Goal: Information Seeking & Learning: Learn about a topic

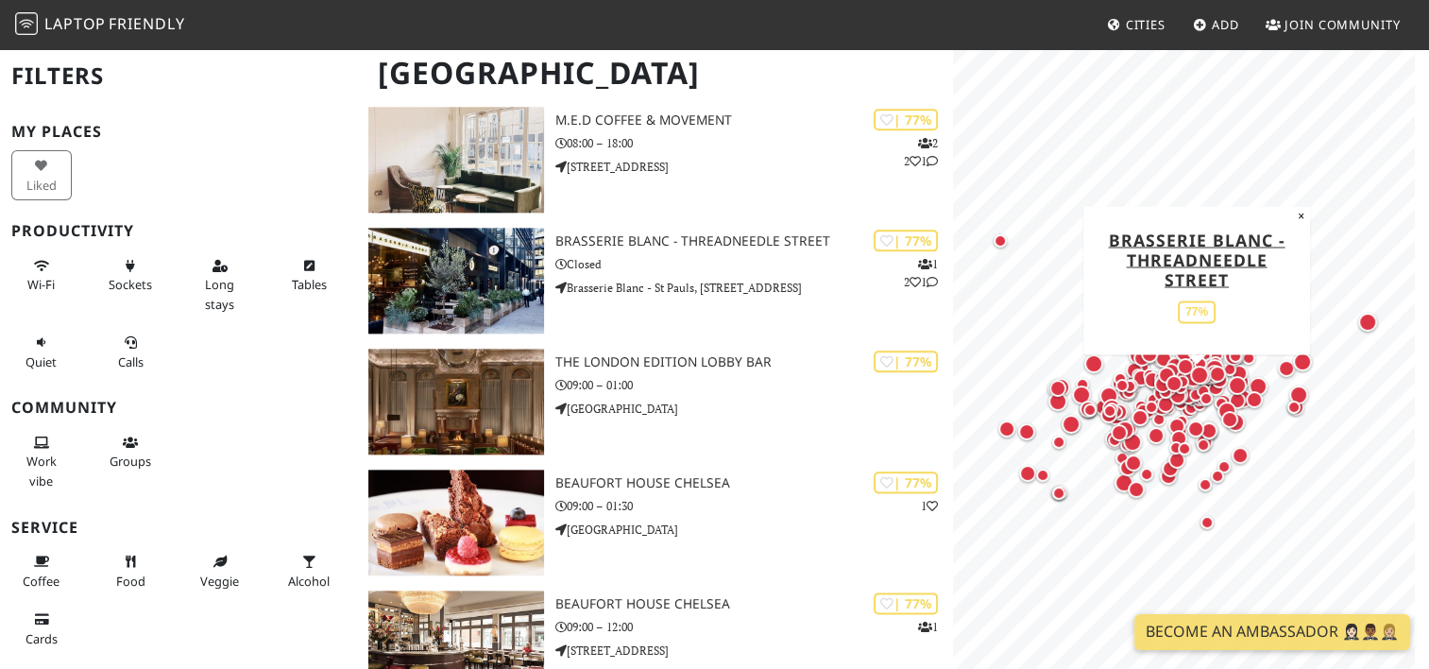
scroll to position [9407, 0]
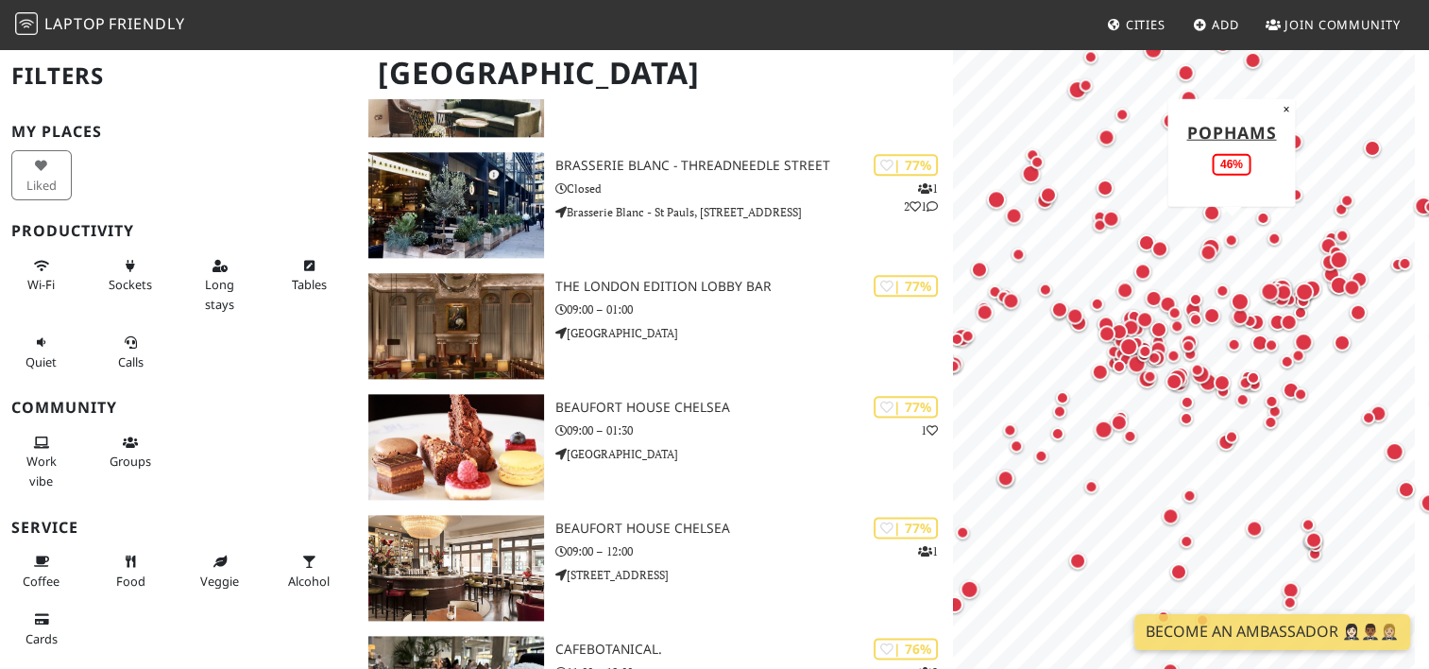
drag, startPoint x: 1144, startPoint y: 436, endPoint x: 1239, endPoint y: 244, distance: 215.0
click at [1239, 244] on div "Map marker" at bounding box center [1230, 240] width 23 height 23
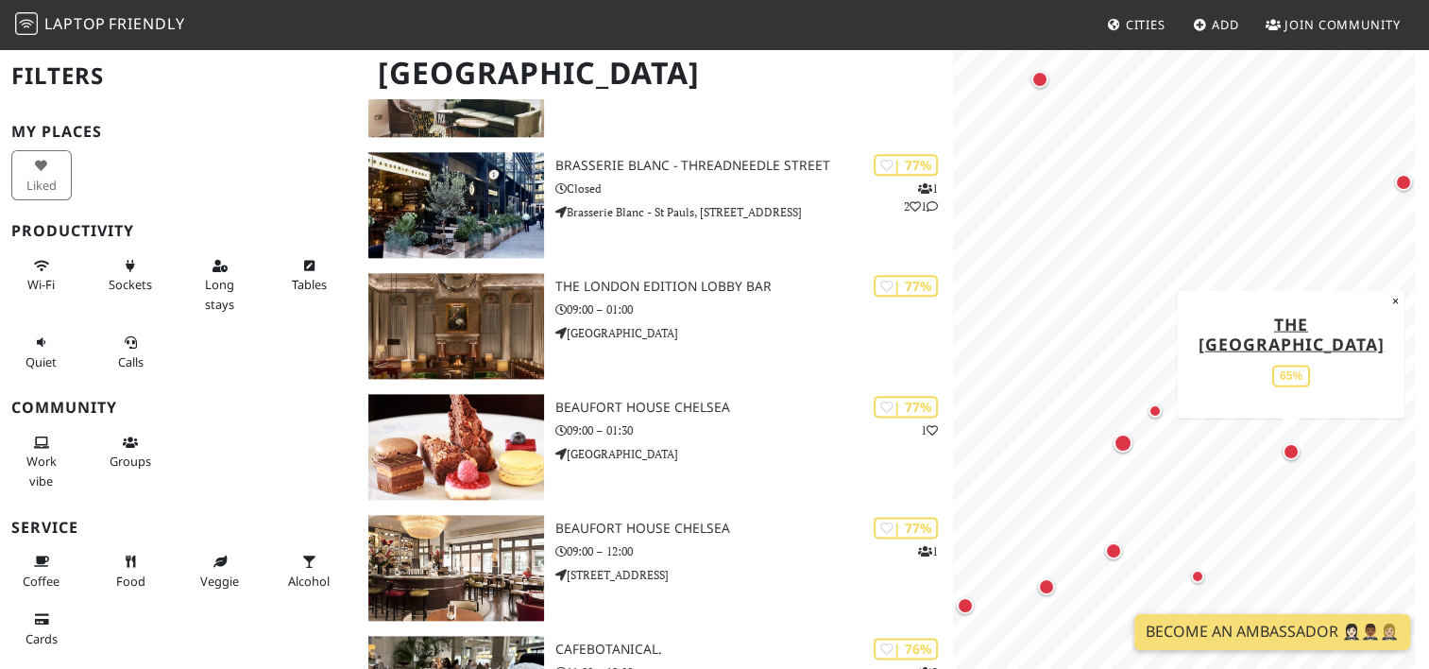
click at [1296, 458] on div "Map marker" at bounding box center [1291, 451] width 25 height 25
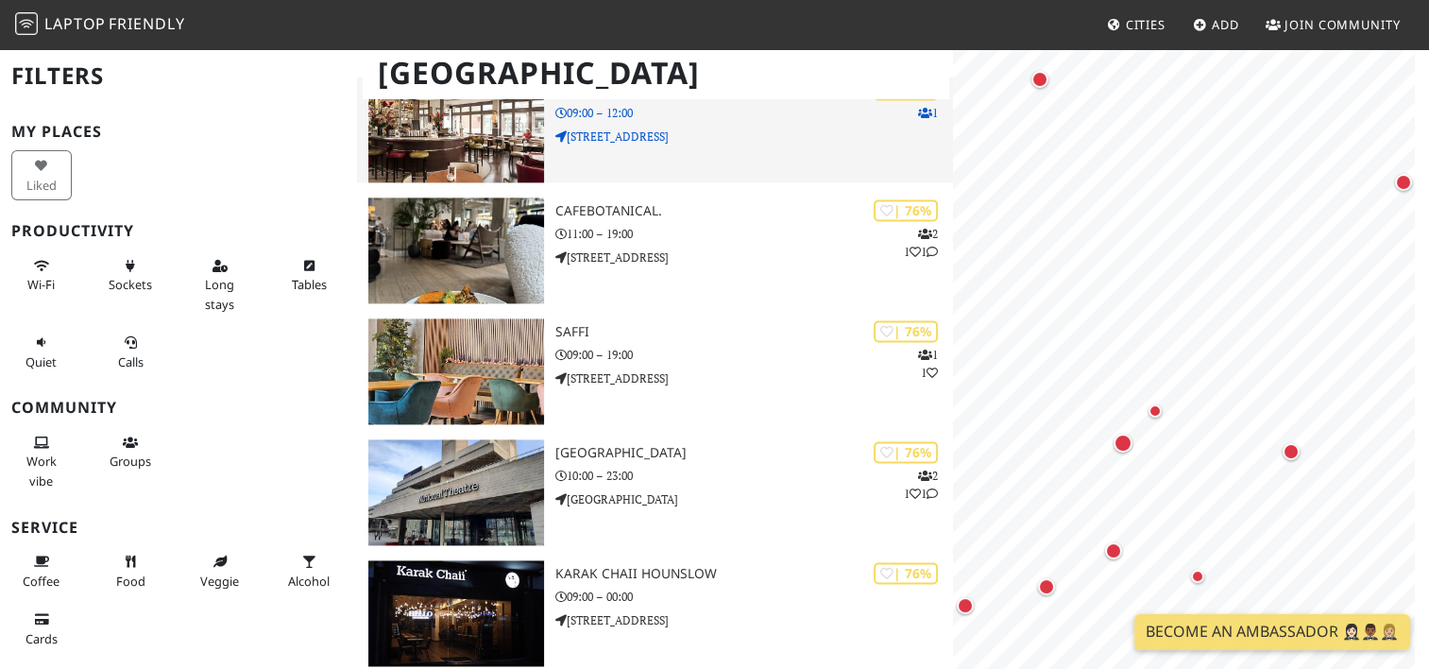
scroll to position [0, 0]
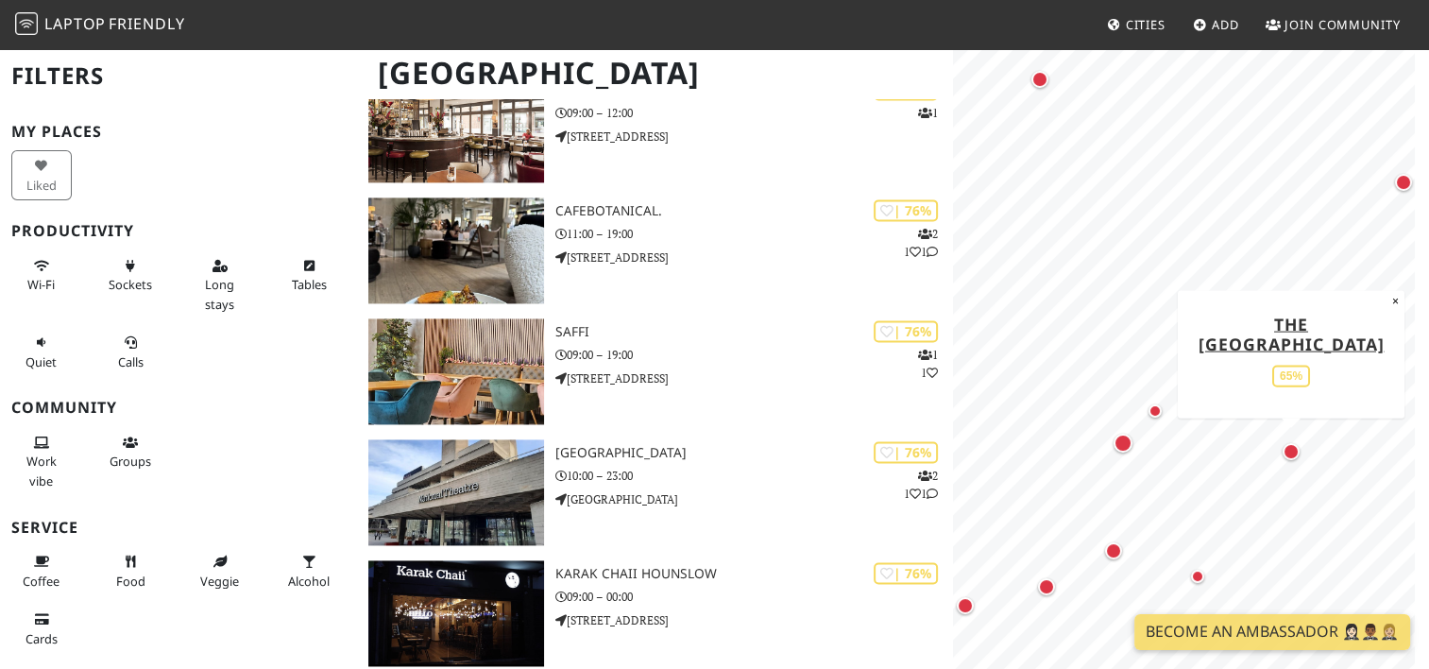
click at [1295, 456] on div "Map marker" at bounding box center [1291, 451] width 17 height 17
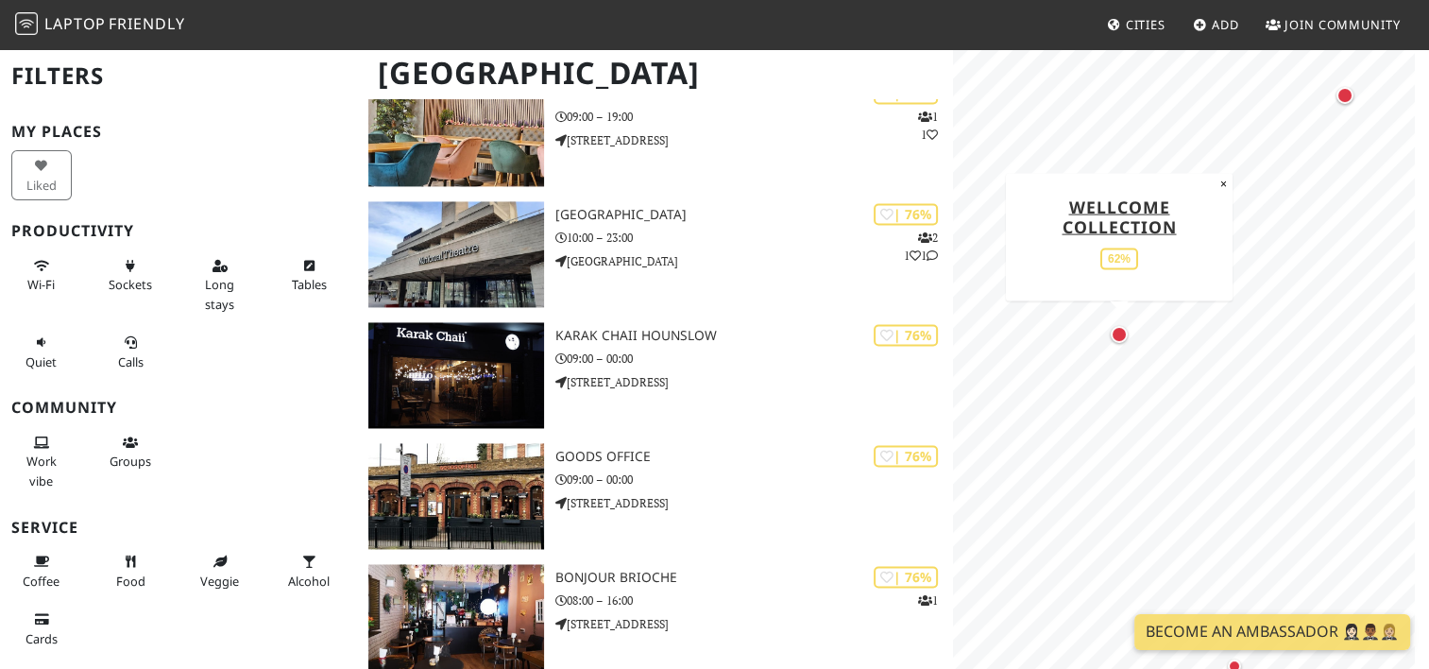
click at [1124, 336] on div "Map marker" at bounding box center [1119, 334] width 17 height 17
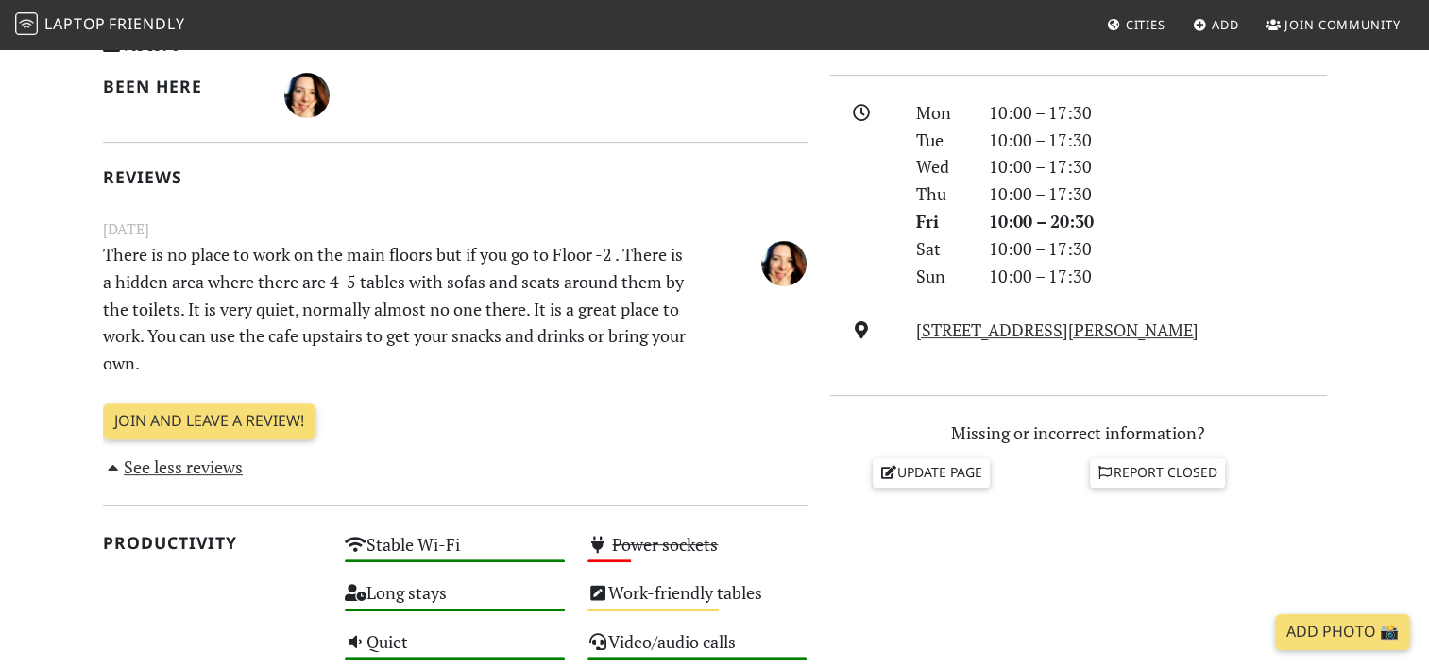
scroll to position [528, 0]
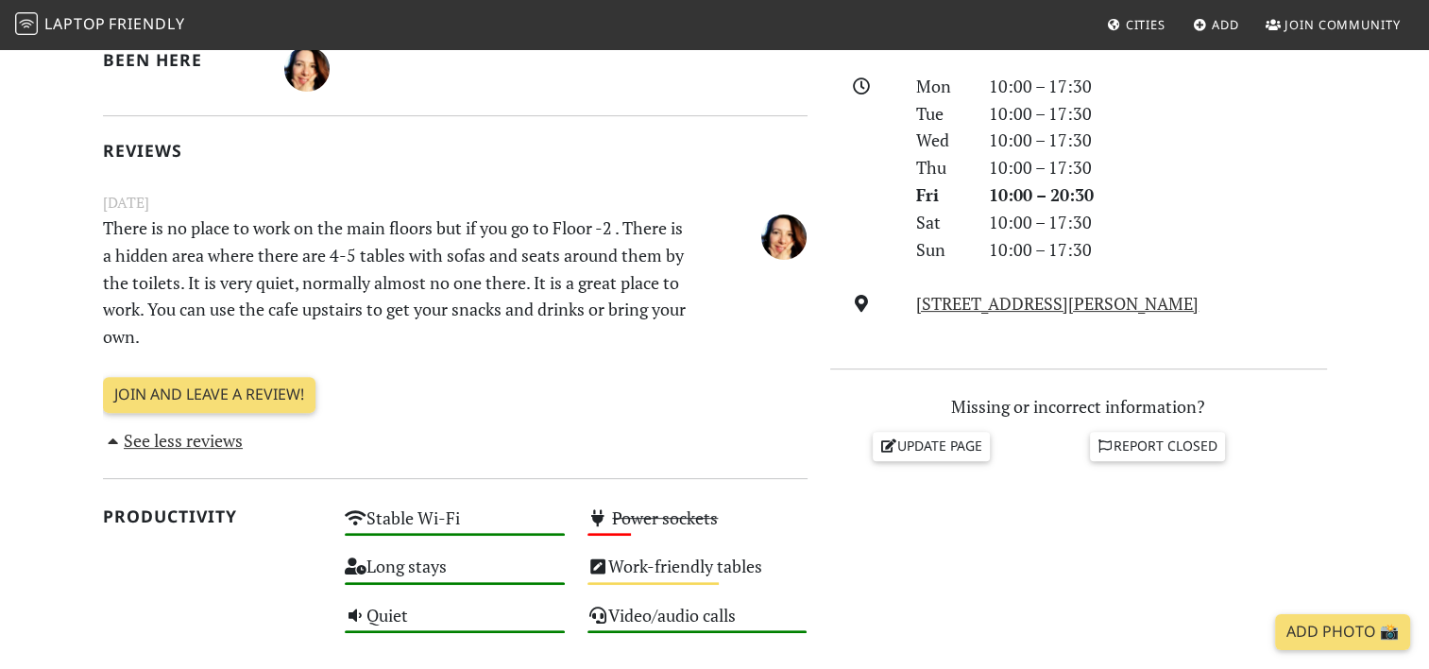
click at [197, 438] on link "See less reviews" at bounding box center [173, 440] width 141 height 23
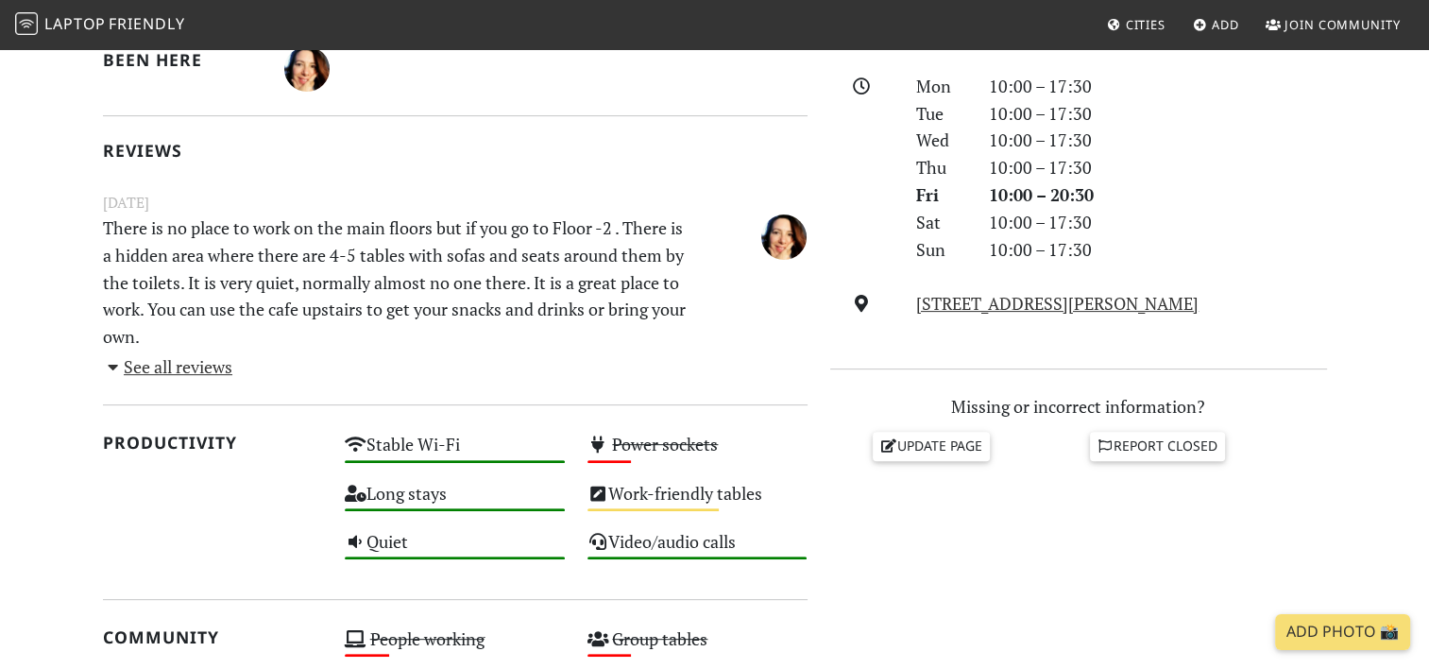
click at [181, 373] on link "See all reviews" at bounding box center [168, 366] width 130 height 23
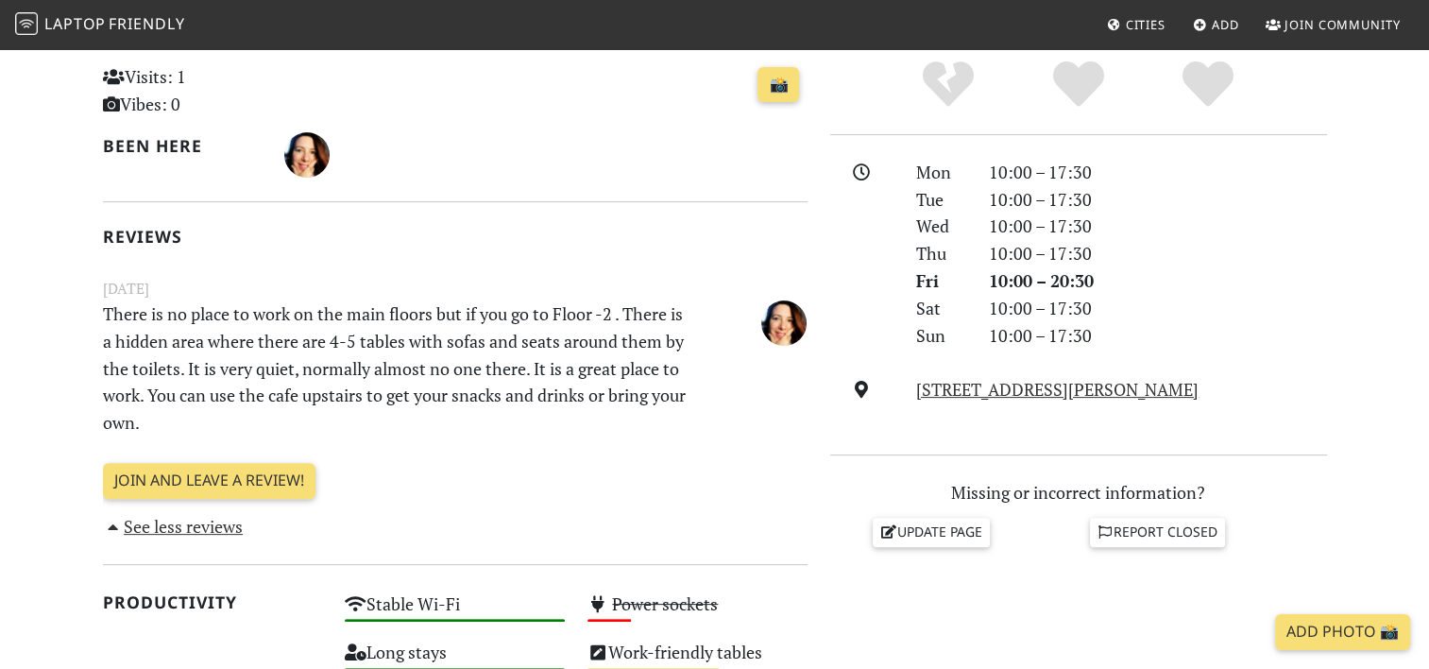
scroll to position [61, 0]
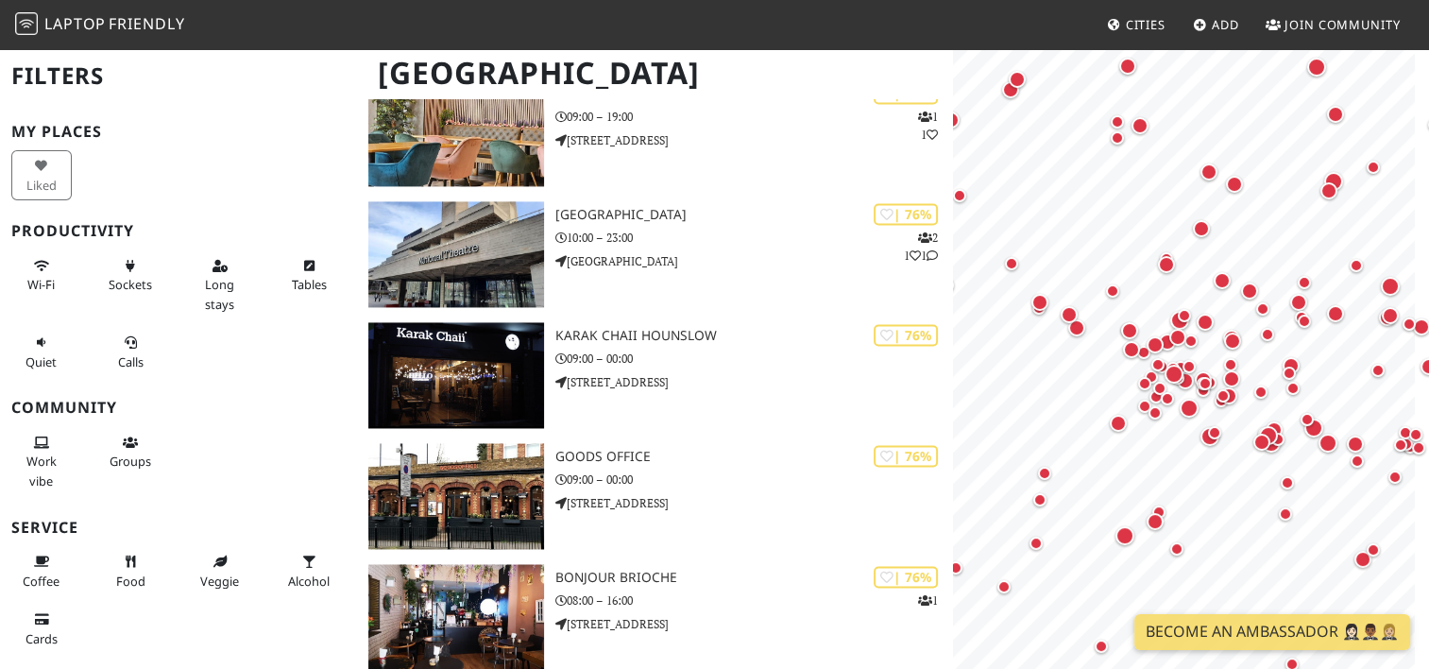
scroll to position [10083, 0]
